Goal: Task Accomplishment & Management: Use online tool/utility

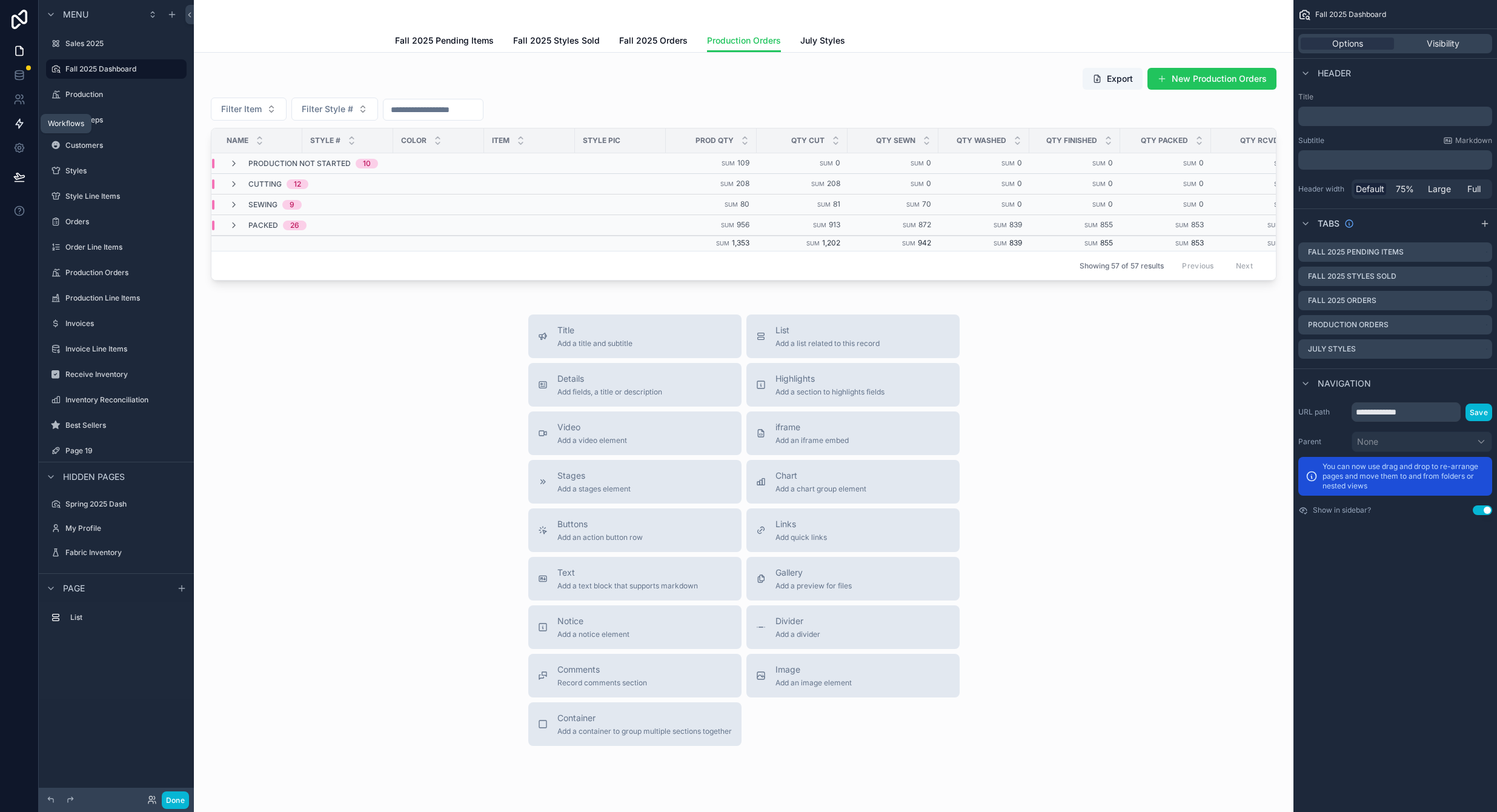
click at [18, 130] on link at bounding box center [19, 123] width 38 height 24
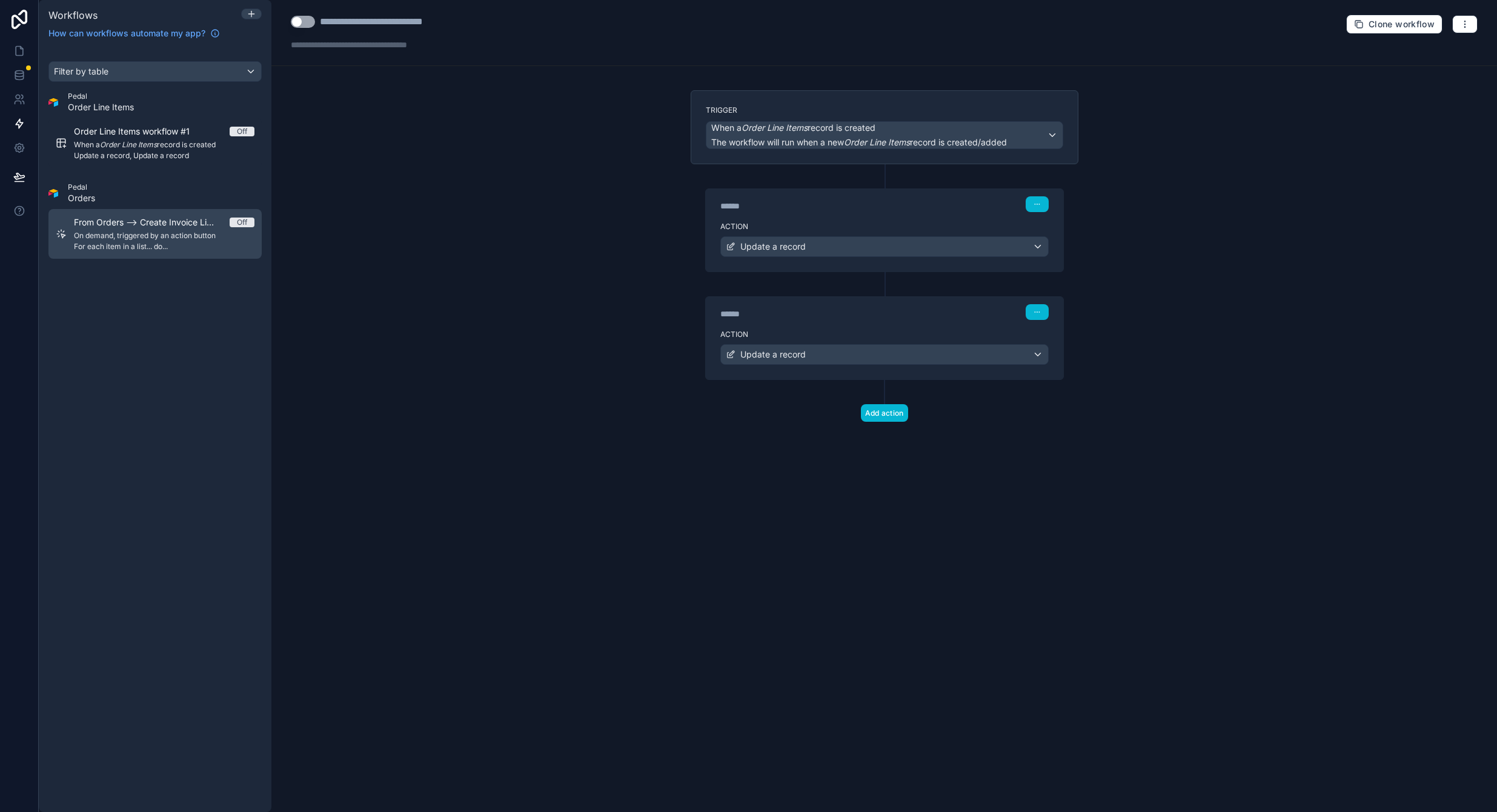
click at [161, 245] on span "For each item in a list... do..." at bounding box center [164, 246] width 181 height 10
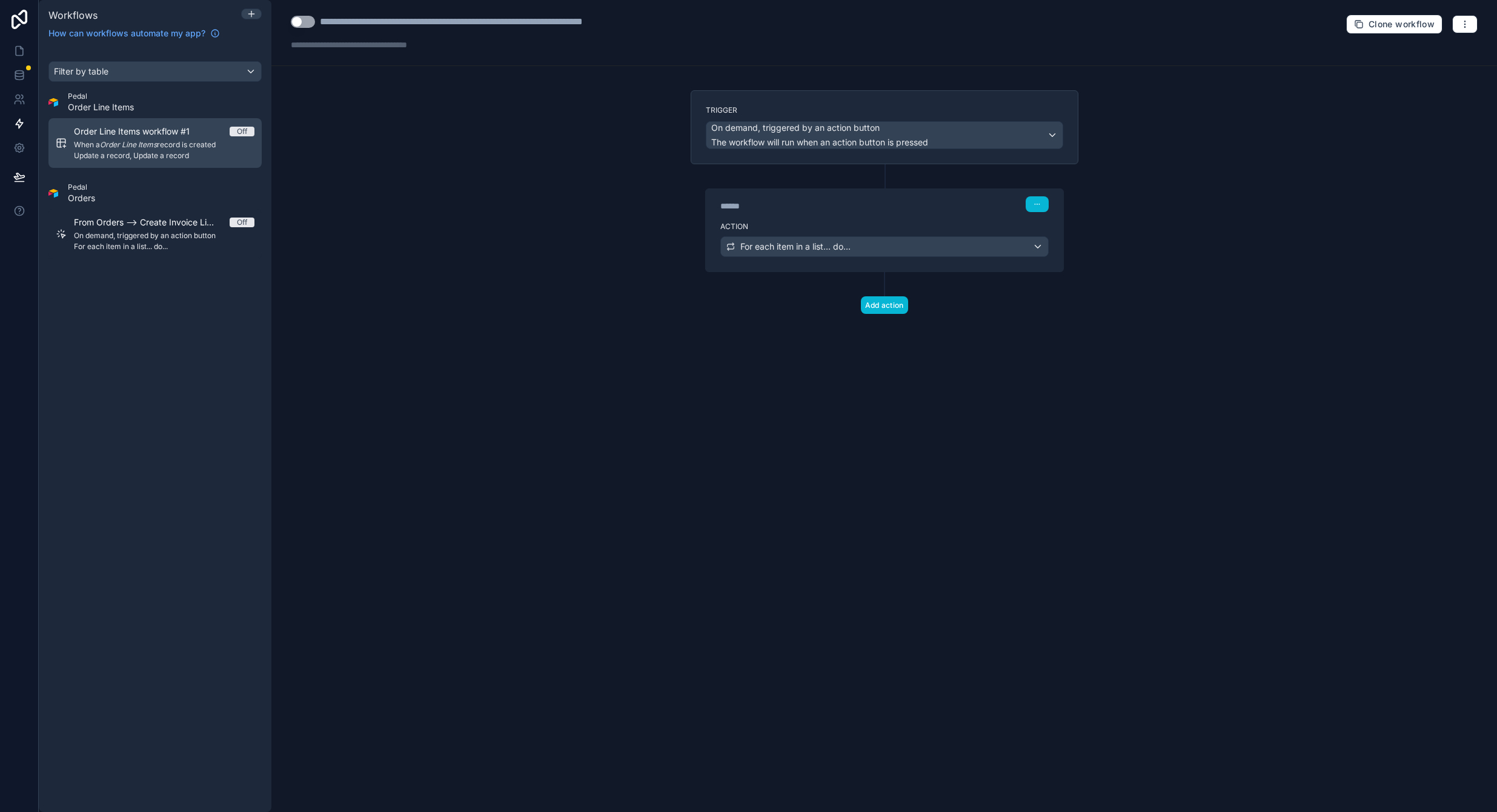
click at [163, 158] on span "Update a record, Update a record" at bounding box center [164, 156] width 181 height 10
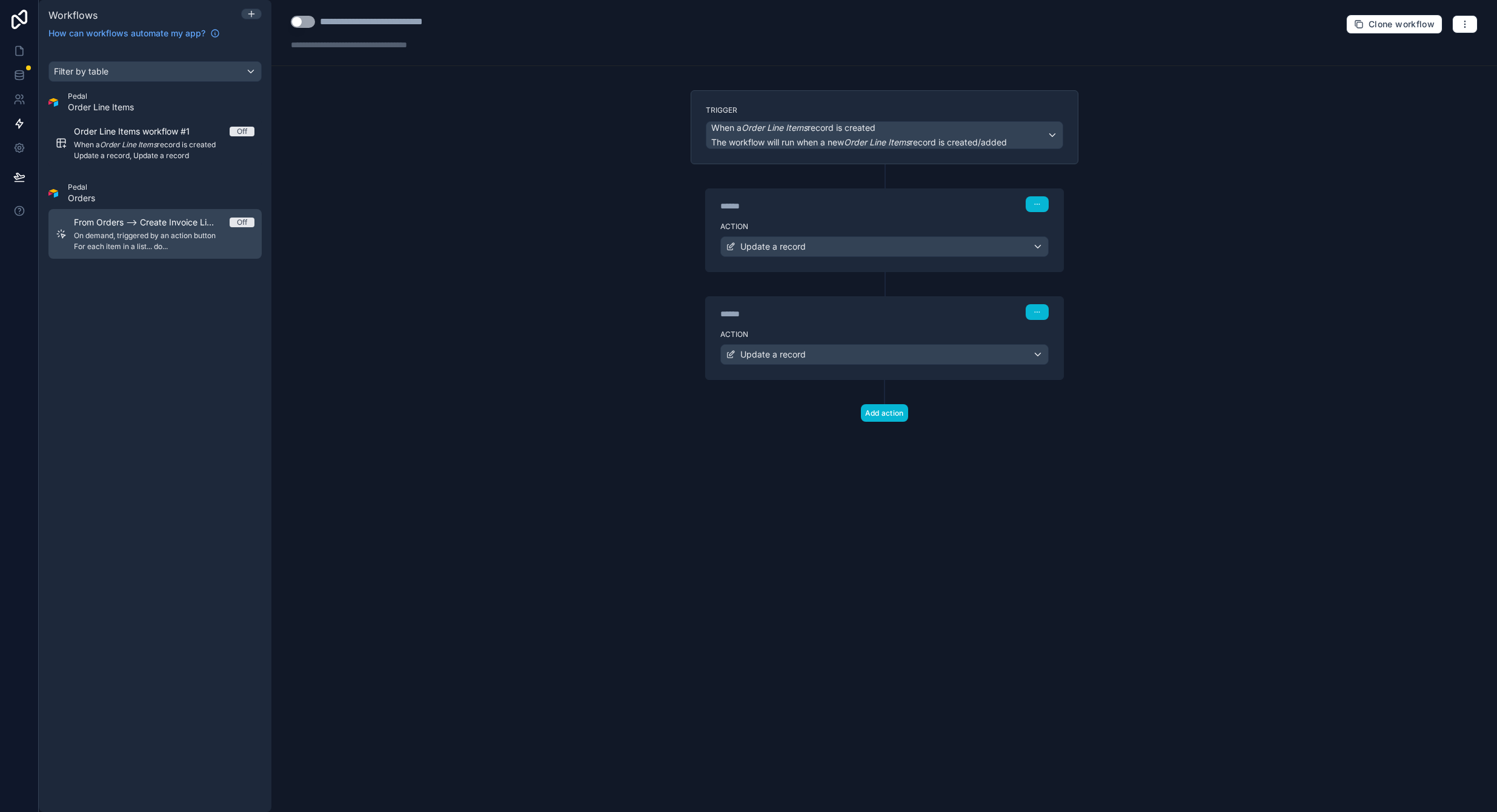
click at [161, 233] on span "On demand, triggered by an action button" at bounding box center [164, 236] width 181 height 10
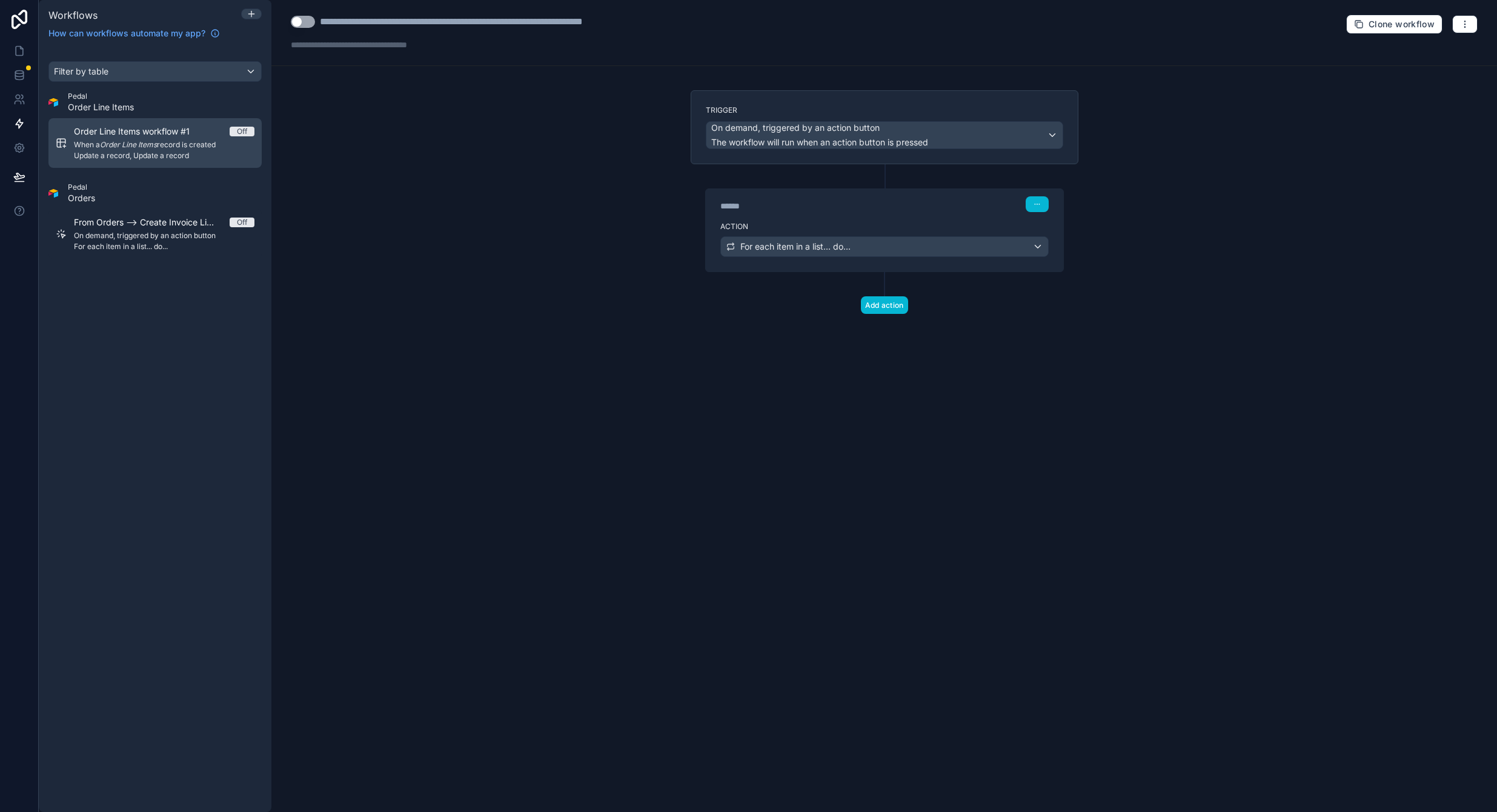
click at [173, 154] on span "Update a record, Update a record" at bounding box center [164, 156] width 181 height 10
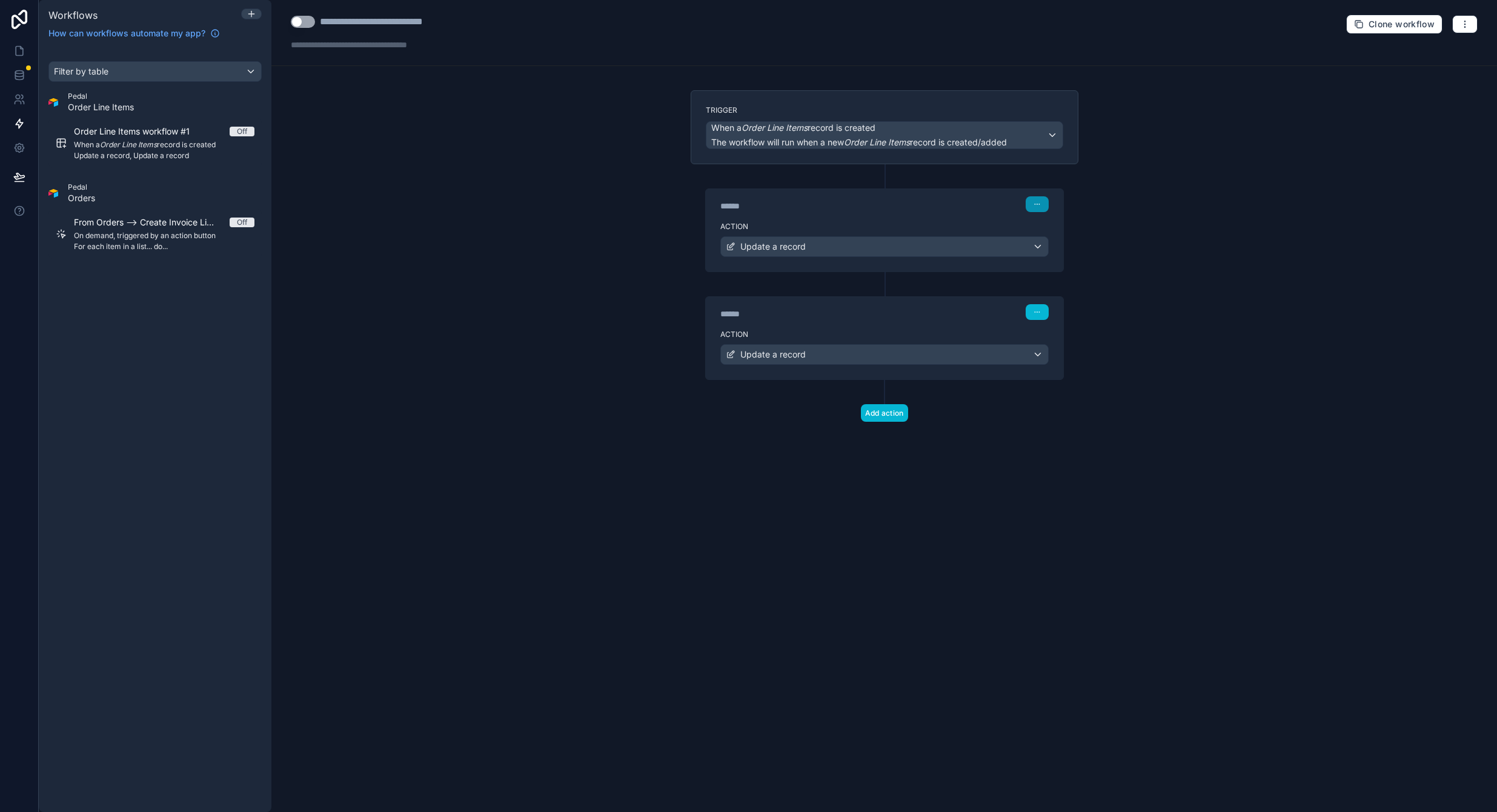
click at [1038, 202] on icon "button" at bounding box center [1037, 204] width 7 height 7
click at [948, 186] on div "****** Step 1 Action Update a record" at bounding box center [884, 218] width 388 height 108
click at [1040, 246] on div "Update a record" at bounding box center [884, 246] width 327 height 19
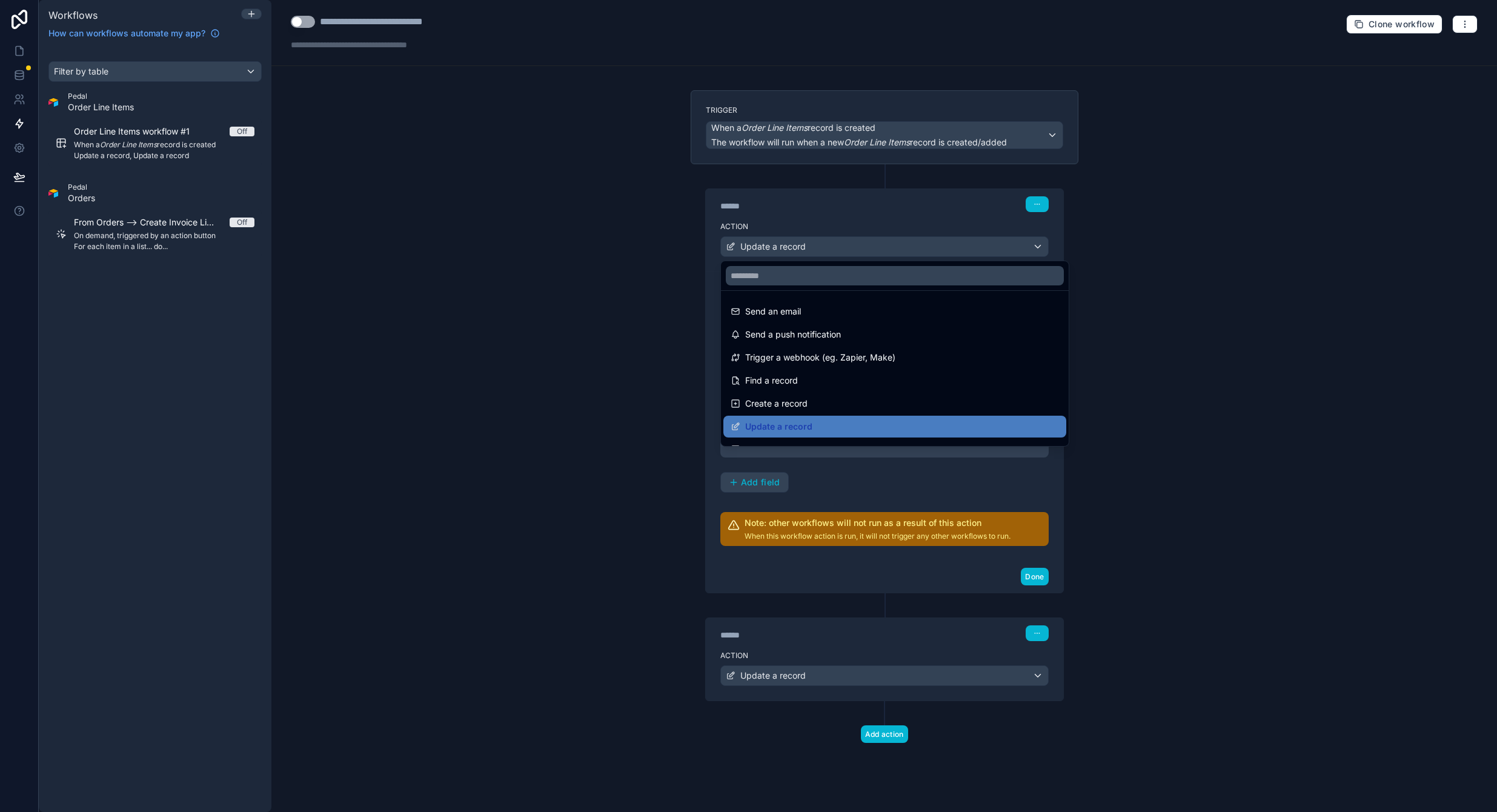
click at [1121, 300] on div at bounding box center [748, 406] width 1497 height 812
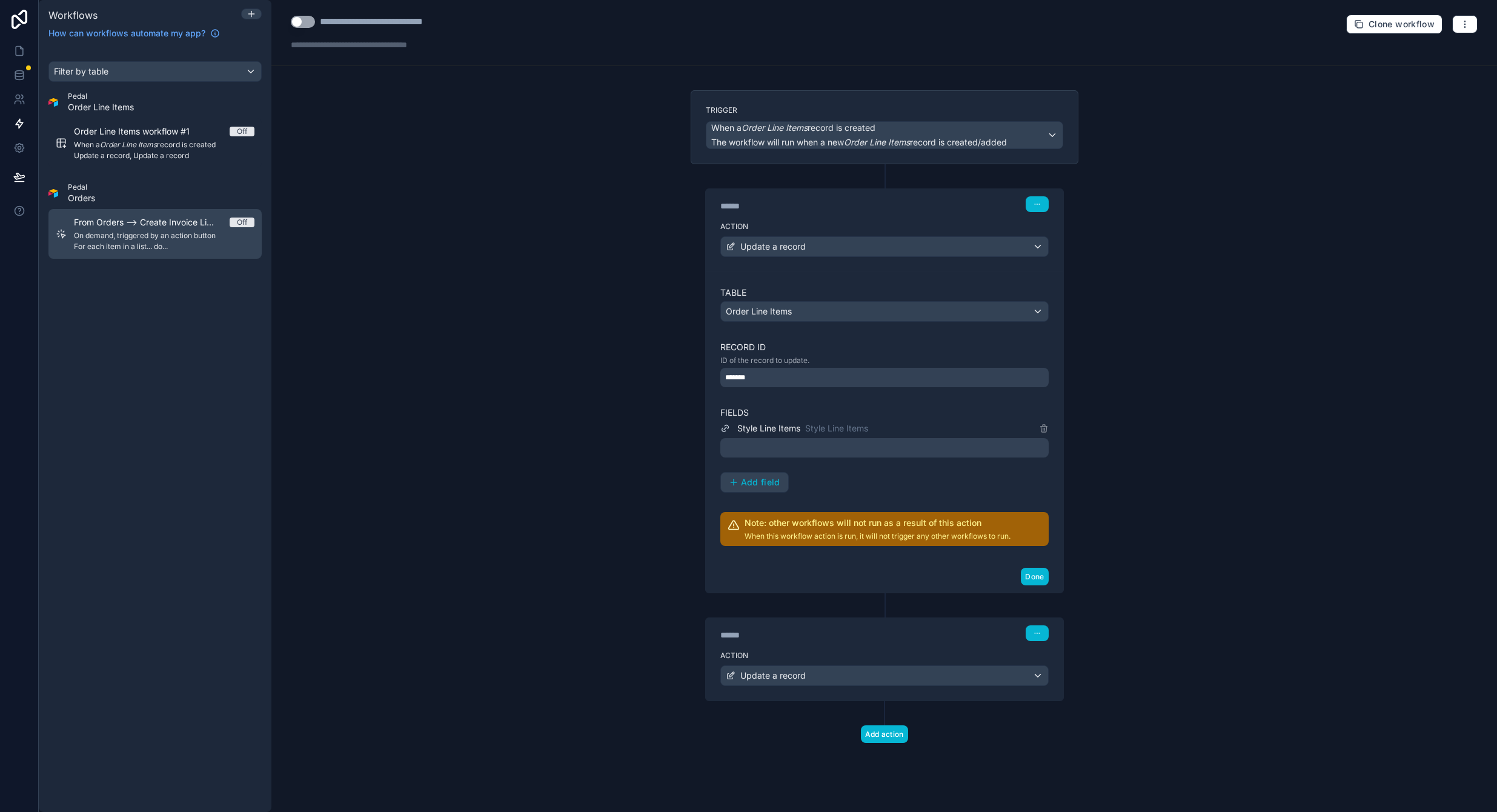
click at [130, 223] on span "From Orders --> Create Invoice Line Items and Link the Order Line Items" at bounding box center [151, 222] width 156 height 12
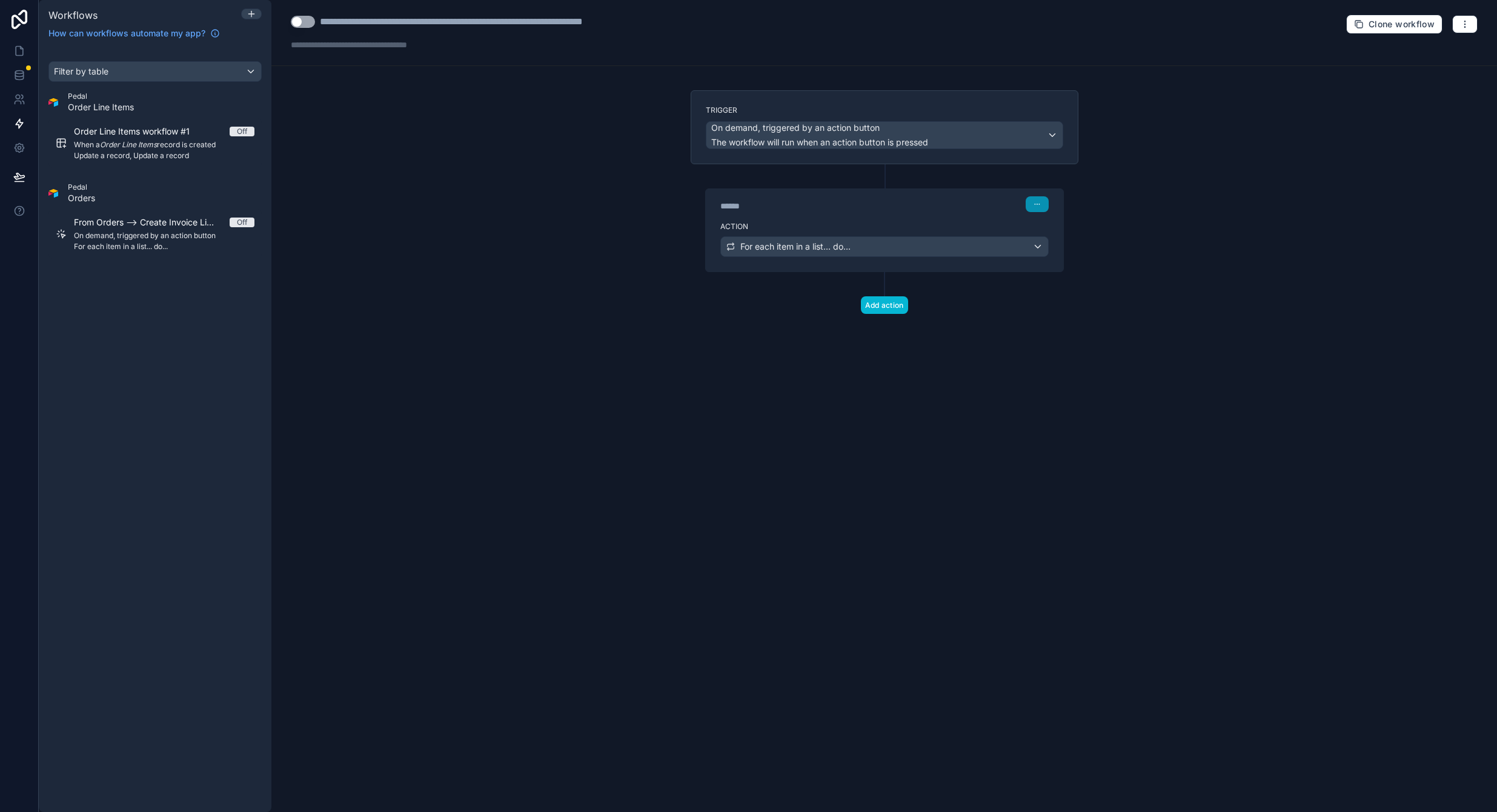
click at [1045, 211] on button "button" at bounding box center [1037, 204] width 23 height 16
click at [966, 224] on label "Action" at bounding box center [884, 226] width 328 height 10
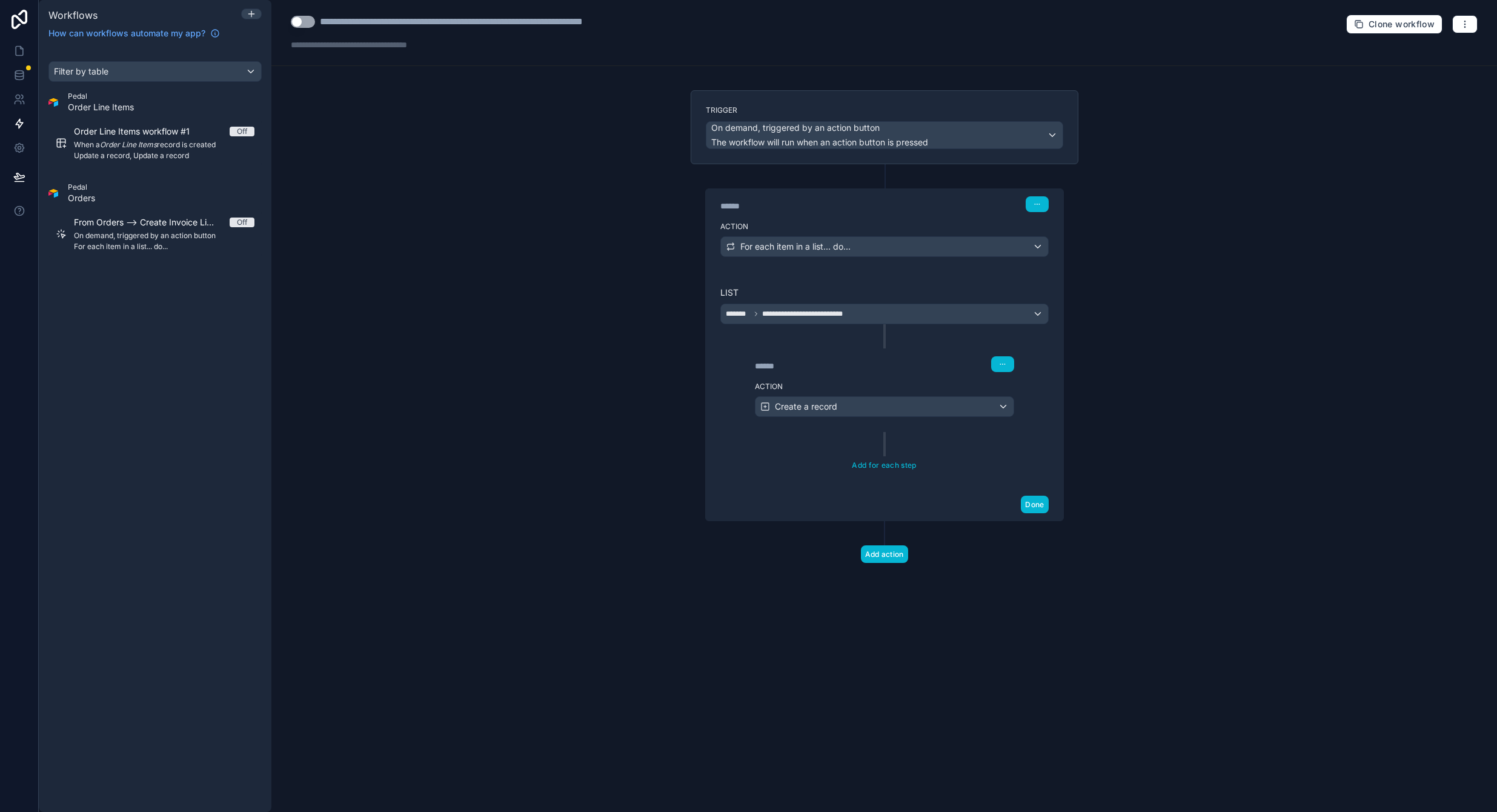
click at [1023, 478] on div "**********" at bounding box center [884, 379] width 358 height 217
click at [134, 136] on span "Order Line Items workflow #1" at bounding box center [138, 131] width 130 height 12
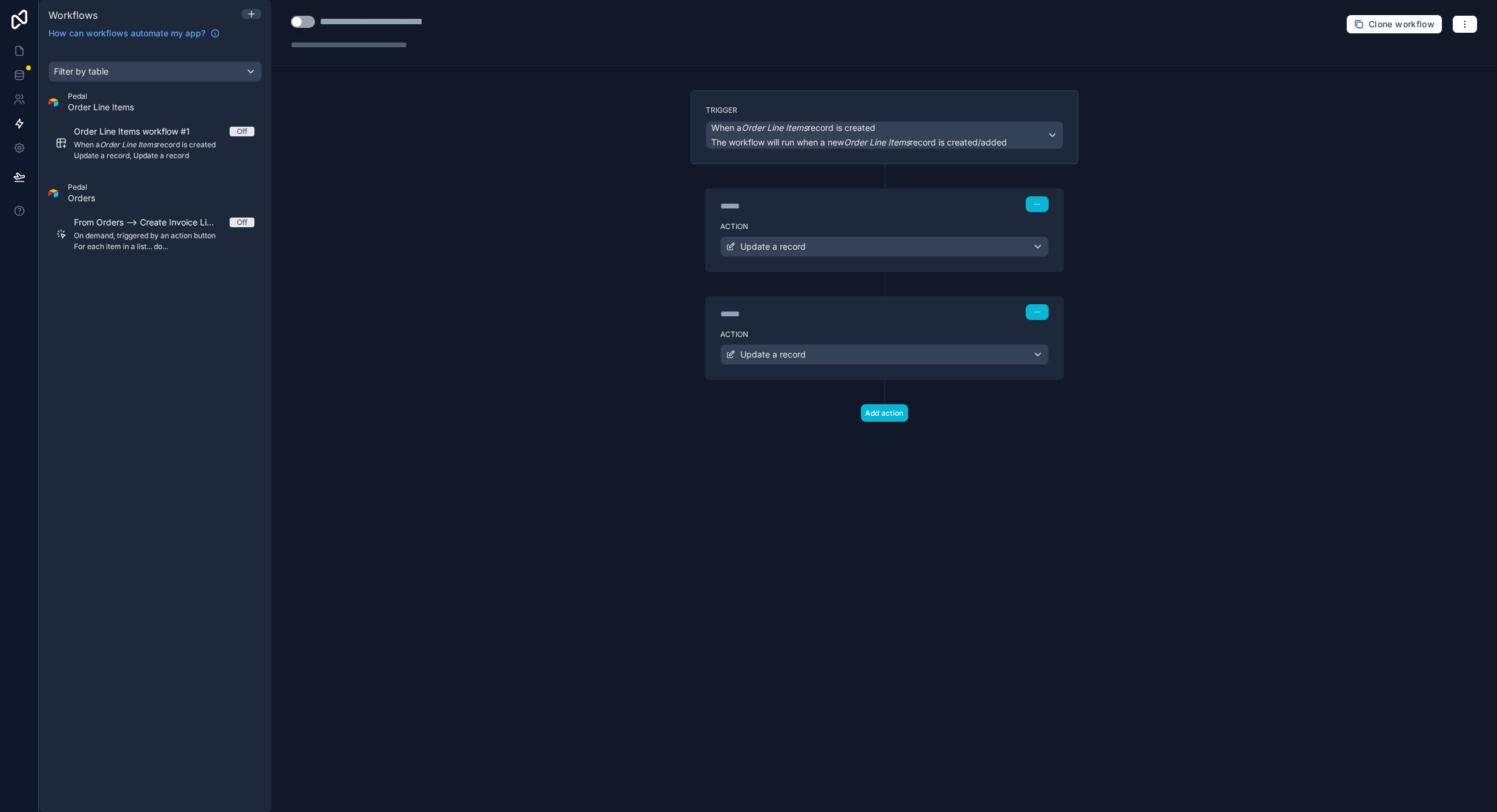
click at [1037, 247] on div "Update a record" at bounding box center [884, 246] width 327 height 19
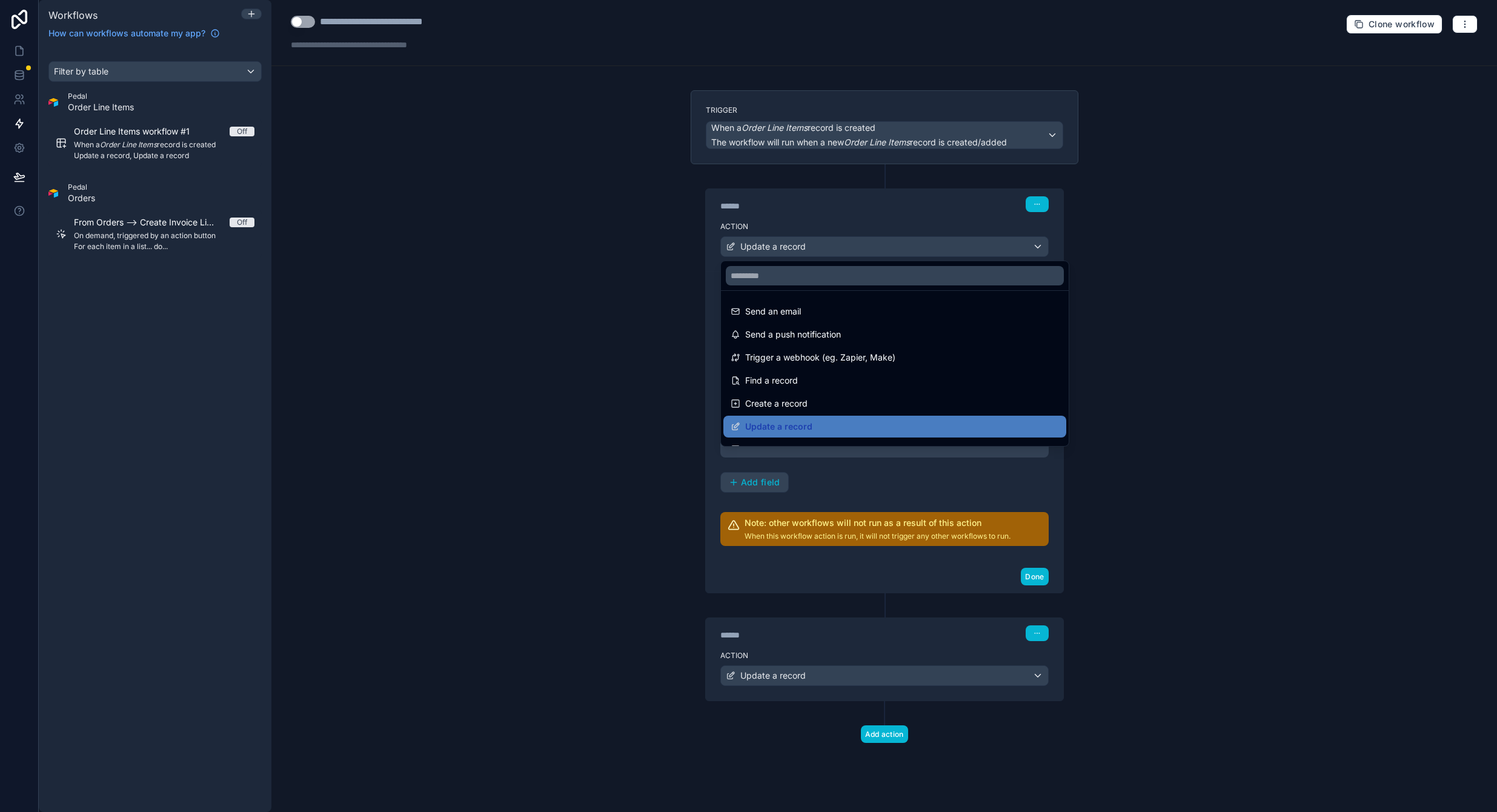
click at [895, 598] on div at bounding box center [748, 406] width 1497 height 812
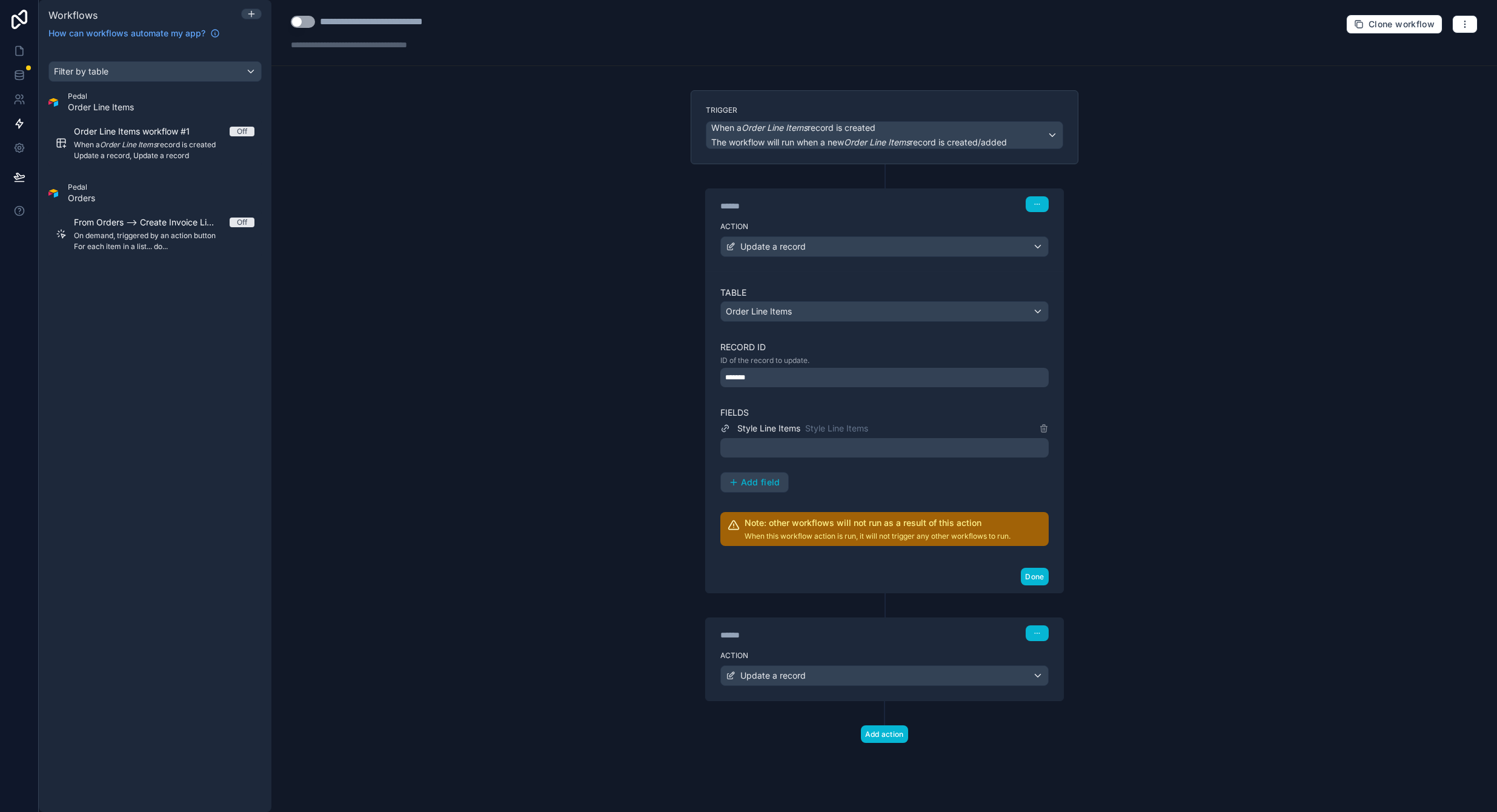
click at [1040, 677] on div "Update a record" at bounding box center [884, 675] width 327 height 19
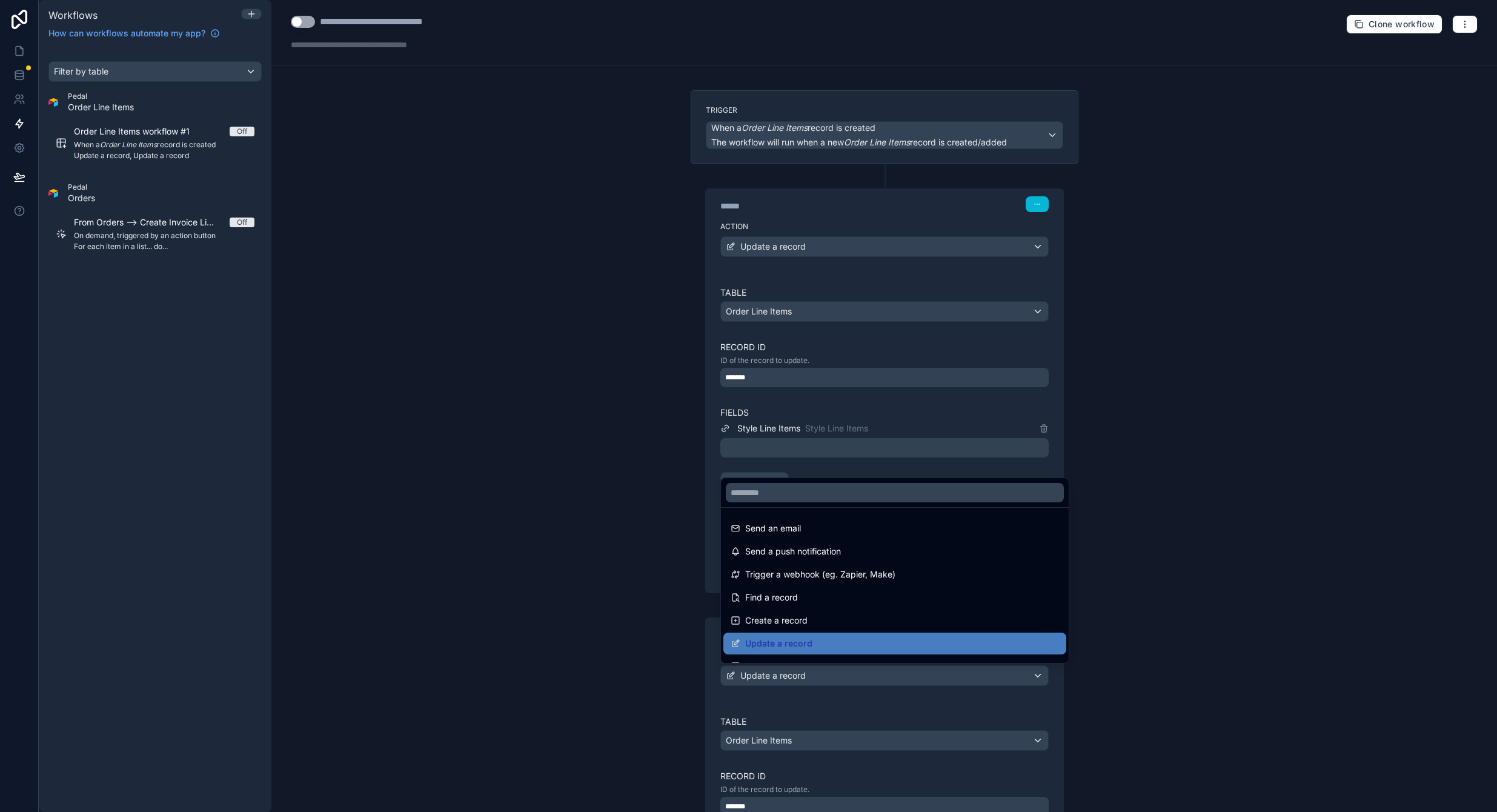
click at [1043, 706] on div at bounding box center [748, 406] width 1497 height 812
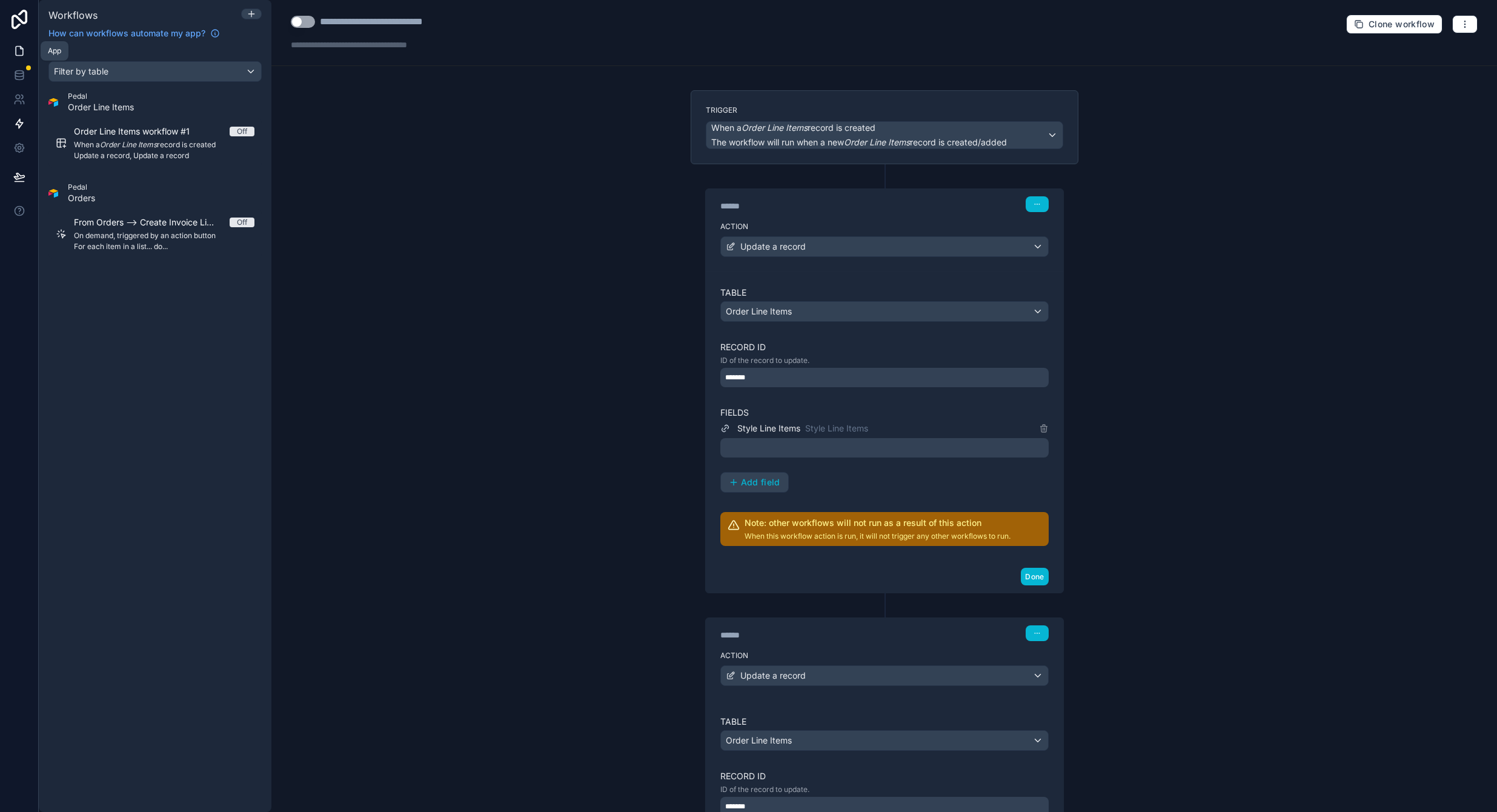
click at [22, 49] on icon at bounding box center [21, 47] width 2 height 2
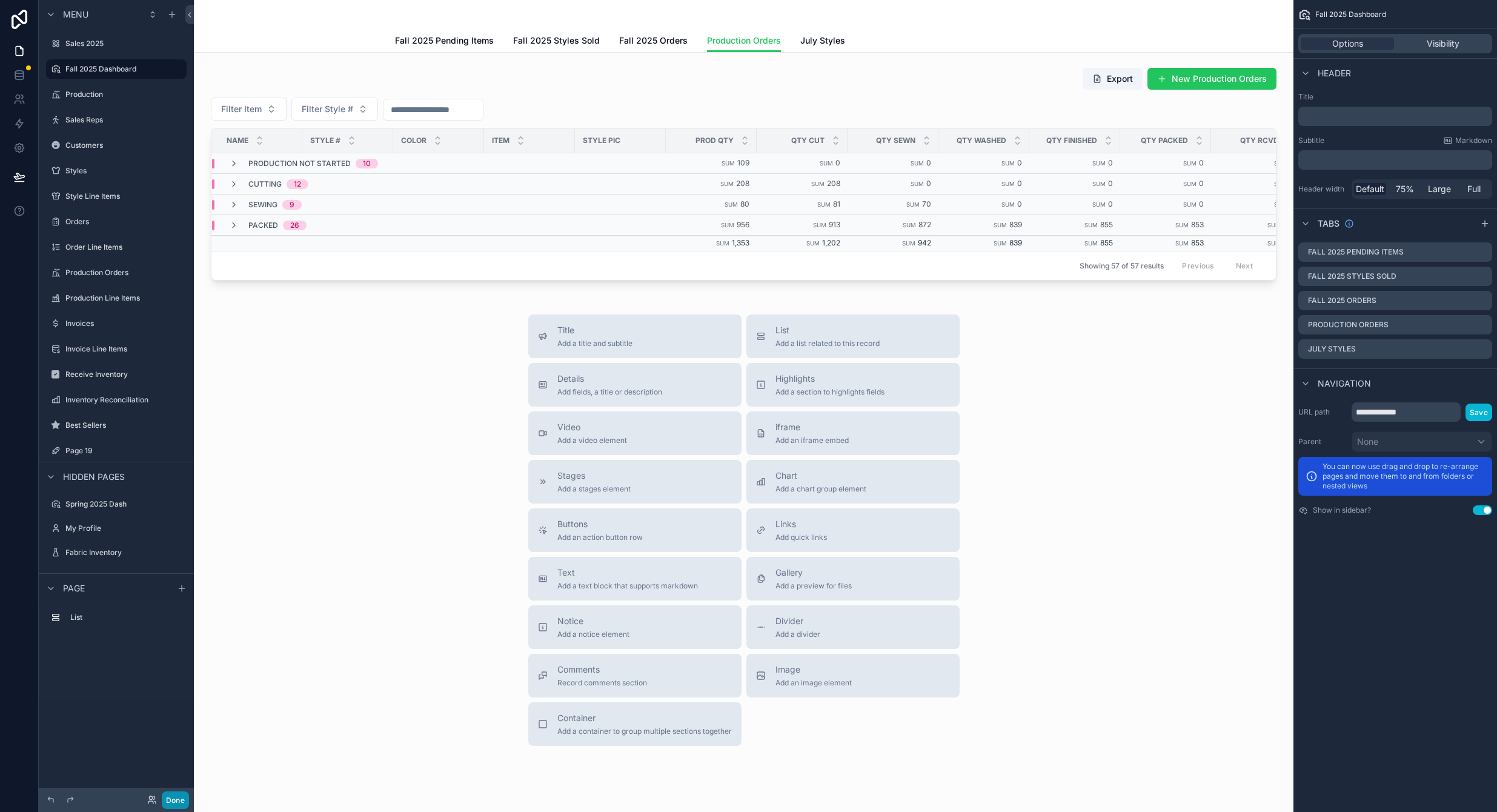
click at [179, 797] on button "Done" at bounding box center [175, 800] width 27 height 18
